Goal: Task Accomplishment & Management: Manage account settings

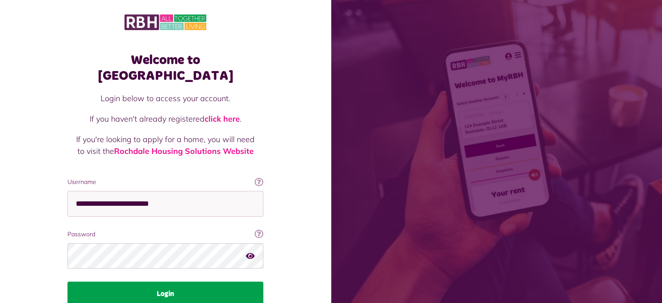
click at [151, 281] on button "Login" at bounding box center [165, 293] width 196 height 24
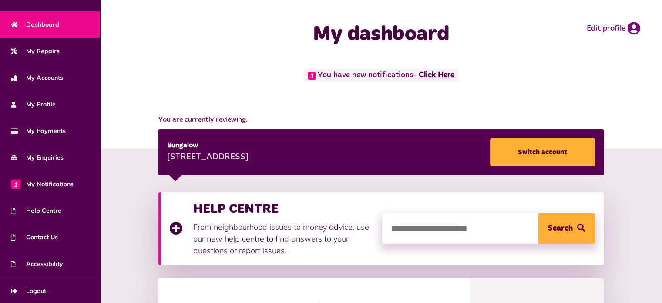
click at [436, 77] on link "- Click Here" at bounding box center [433, 75] width 41 height 8
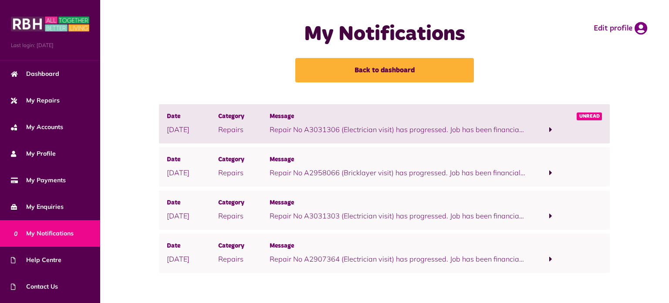
click at [548, 128] on span at bounding box center [550, 130] width 51 height 12
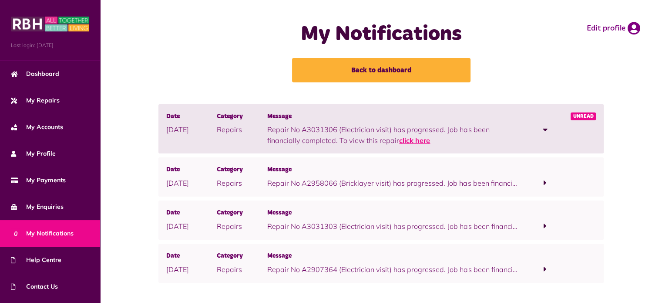
click at [429, 142] on link "click here" at bounding box center [414, 140] width 31 height 9
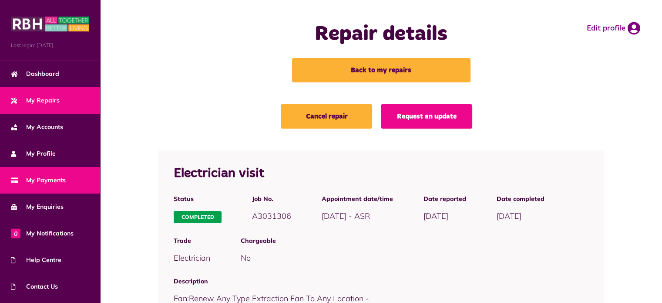
click at [53, 177] on span "My Payments" at bounding box center [38, 179] width 55 height 9
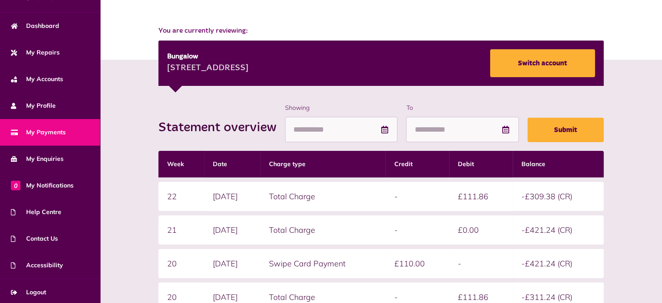
scroll to position [49, 0]
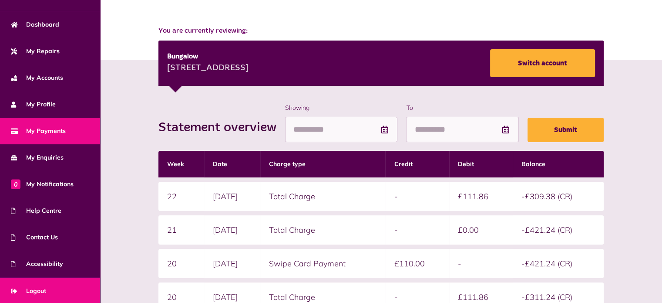
click at [42, 284] on link "Logout" at bounding box center [50, 290] width 100 height 27
